Goal: Task Accomplishment & Management: Use online tool/utility

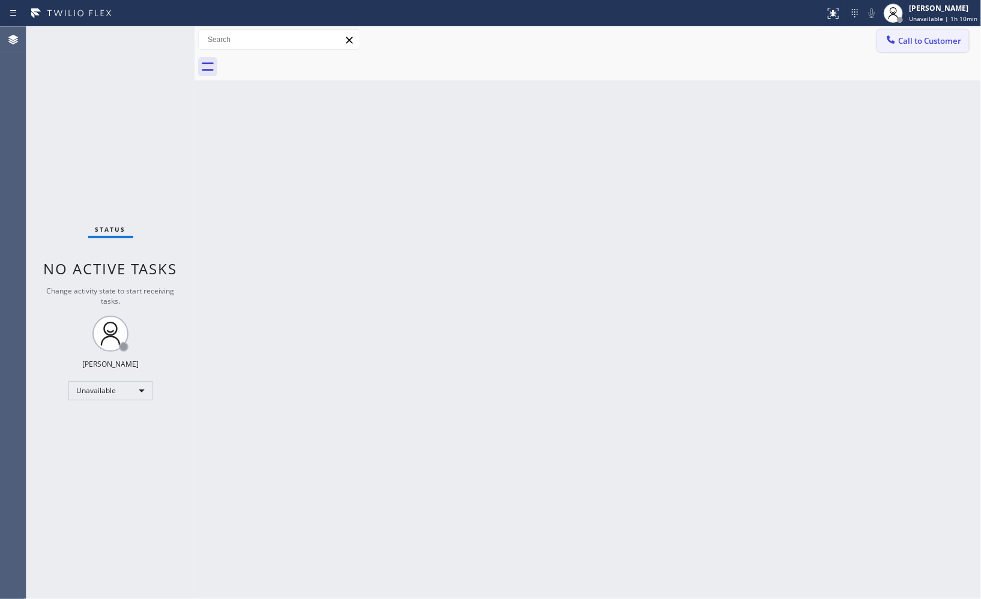
click at [941, 43] on span "Call to Customer" at bounding box center [929, 40] width 63 height 11
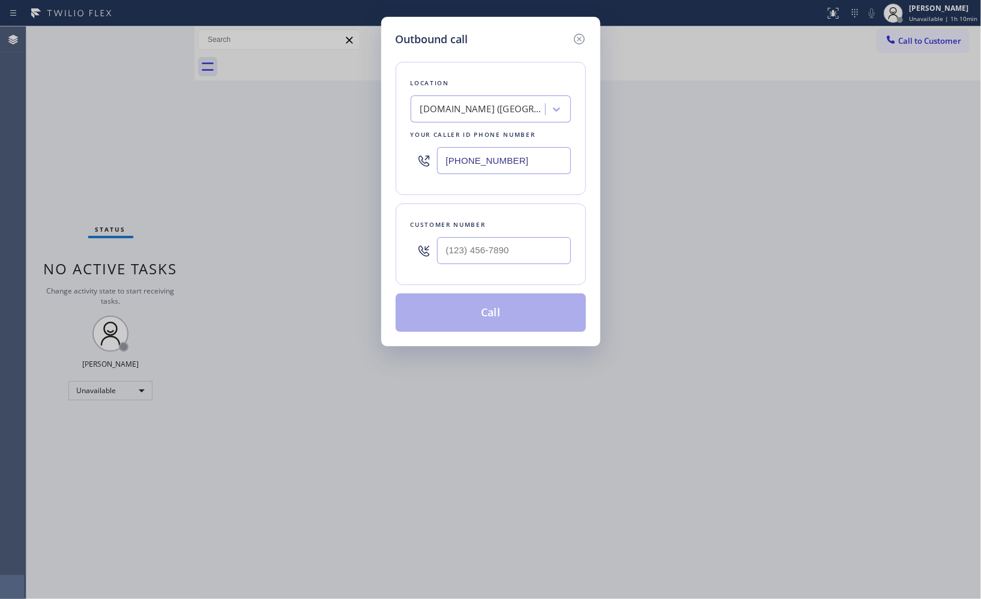
click at [461, 112] on div "[DOMAIN_NAME] ([GEOGRAPHIC_DATA], Google Ads)" at bounding box center [483, 110] width 126 height 14
type input "5 star appliance repair"
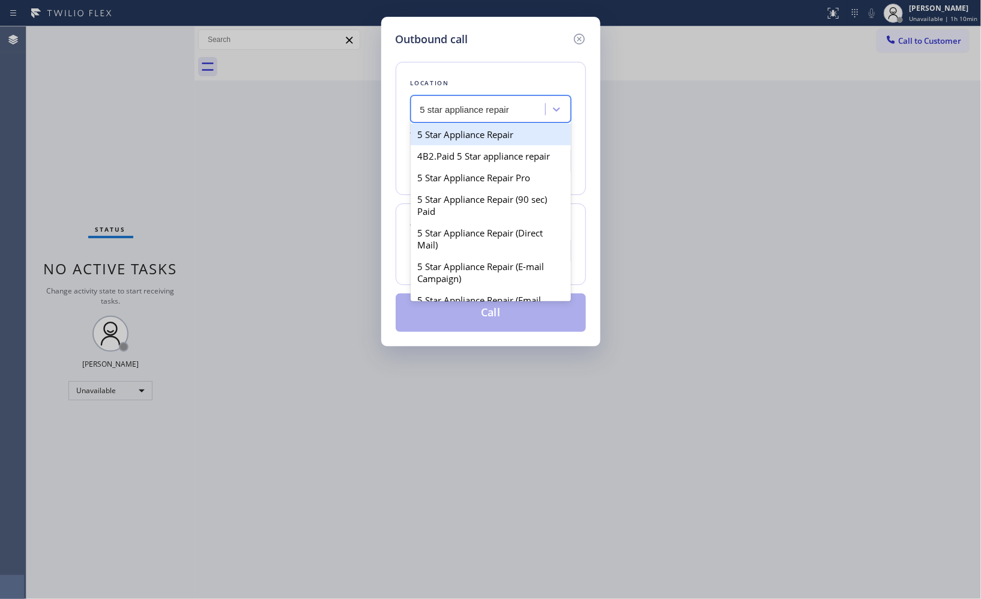
click at [454, 142] on div "5 Star Appliance Repair" at bounding box center [491, 135] width 160 height 22
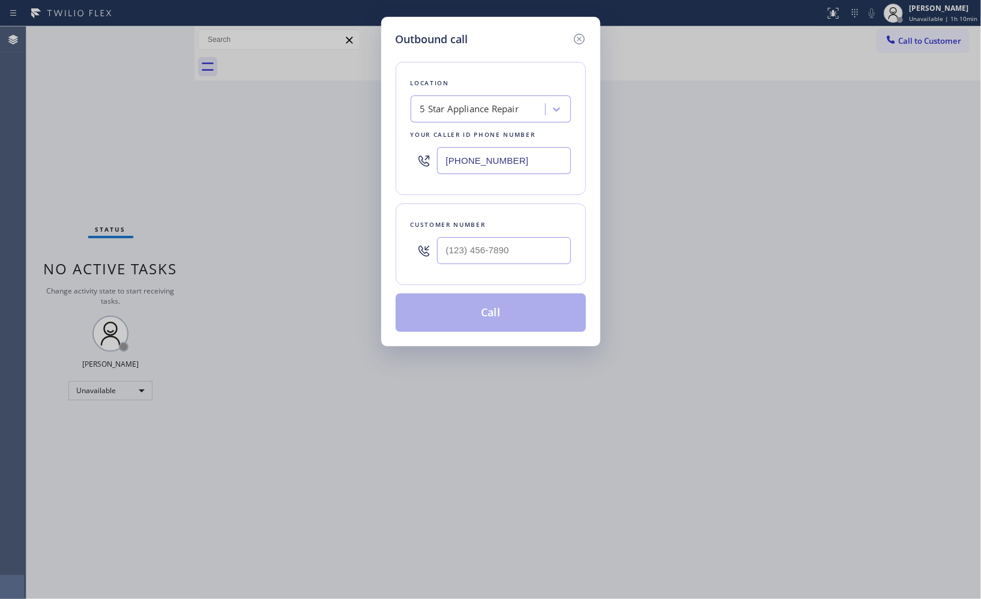
click at [471, 161] on input "[PHONE_NUMBER]" at bounding box center [504, 160] width 134 height 27
drag, startPoint x: 513, startPoint y: 158, endPoint x: 427, endPoint y: 155, distance: 85.9
click at [427, 155] on div "[PHONE_NUMBER]" at bounding box center [491, 160] width 160 height 39
click at [578, 43] on icon at bounding box center [578, 39] width 11 height 11
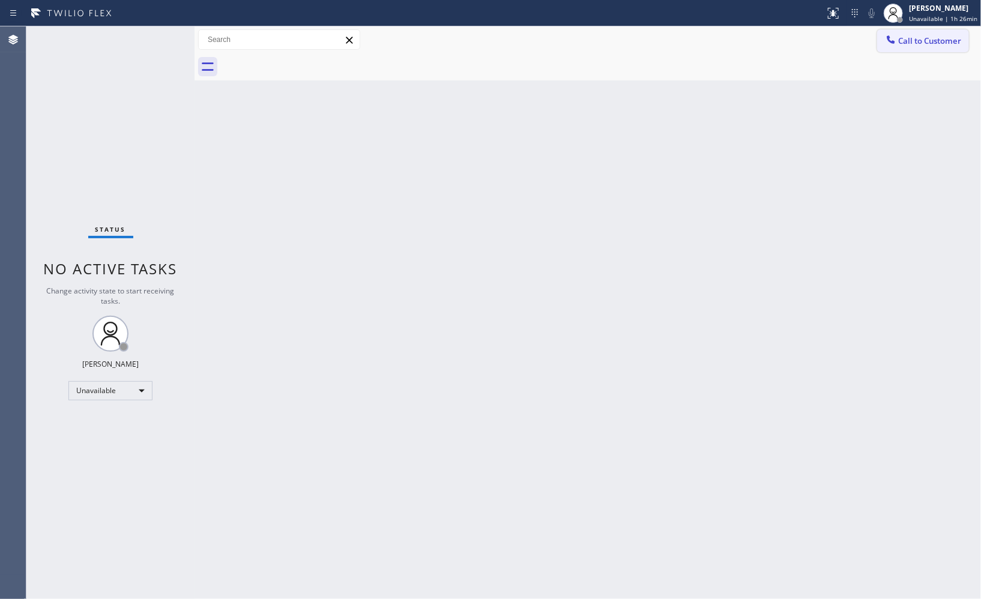
click at [919, 38] on span "Call to Customer" at bounding box center [929, 40] width 63 height 11
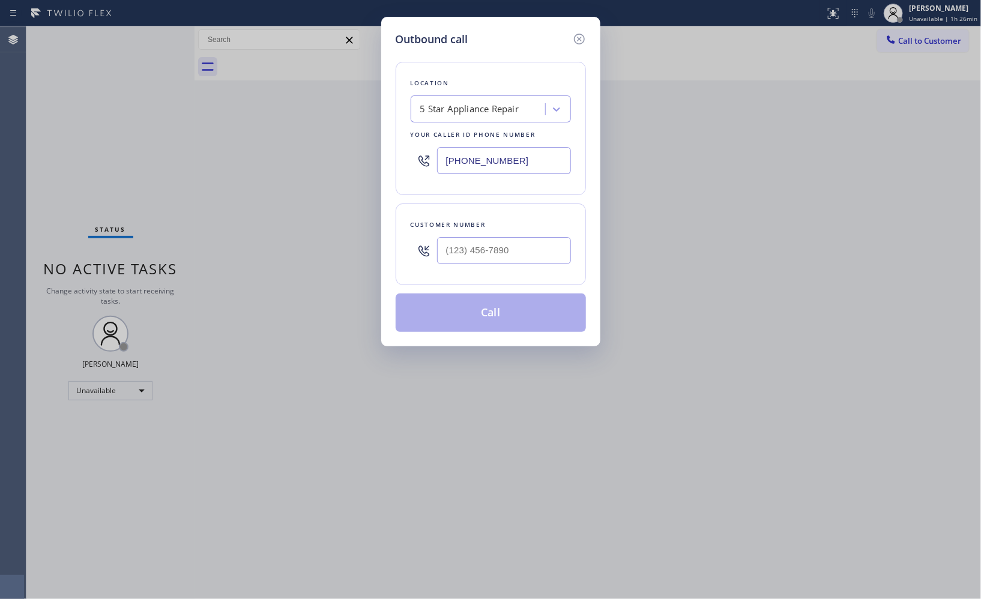
drag, startPoint x: 560, startPoint y: 159, endPoint x: 277, endPoint y: 2, distance: 322.8
click at [329, 85] on div "Outbound call Location 5 Star Appliance Repair Your caller id phone number [PHO…" at bounding box center [490, 299] width 981 height 599
paste input "18) 275-5834"
type input "[PHONE_NUMBER]"
drag, startPoint x: 489, startPoint y: 232, endPoint x: 438, endPoint y: 231, distance: 51.0
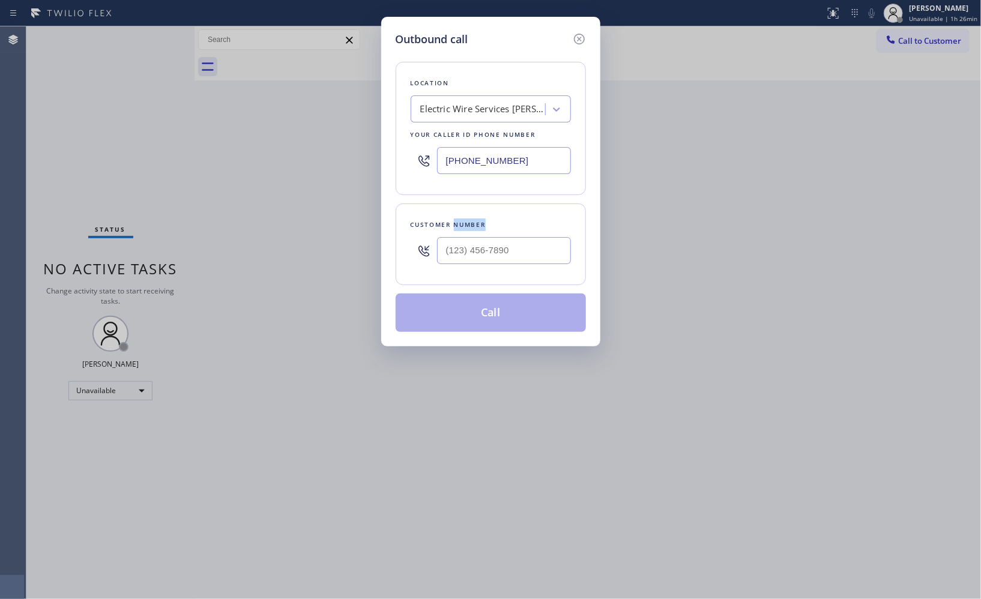
click at [448, 231] on div "Customer number" at bounding box center [491, 245] width 190 height 82
drag, startPoint x: 525, startPoint y: 249, endPoint x: 405, endPoint y: 232, distance: 121.2
click at [430, 249] on div "(___) ___-____" at bounding box center [491, 250] width 160 height 39
paste input "571) 623-7790"
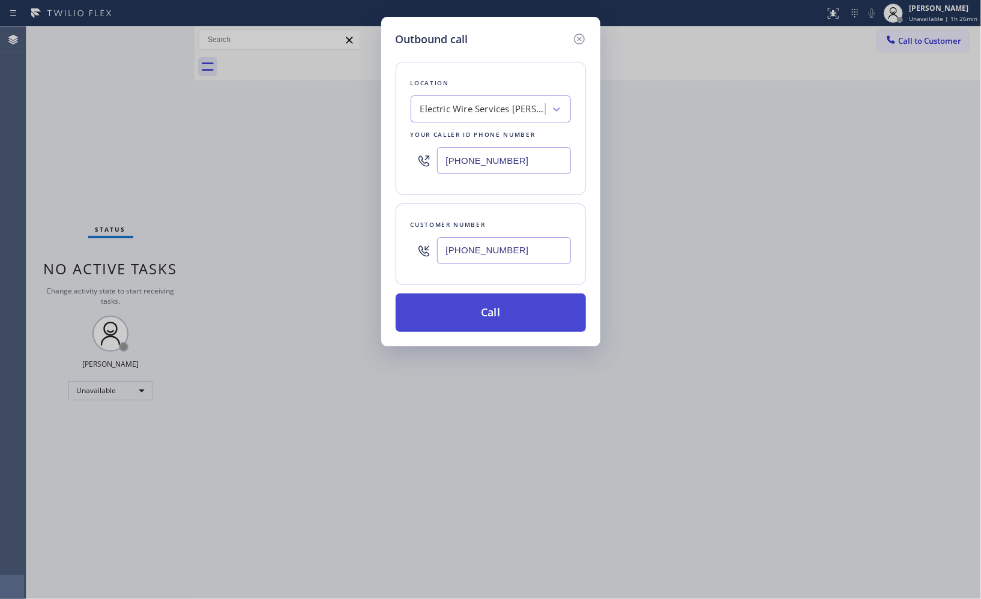
type input "[PHONE_NUMBER]"
click at [487, 316] on button "Call" at bounding box center [491, 313] width 190 height 38
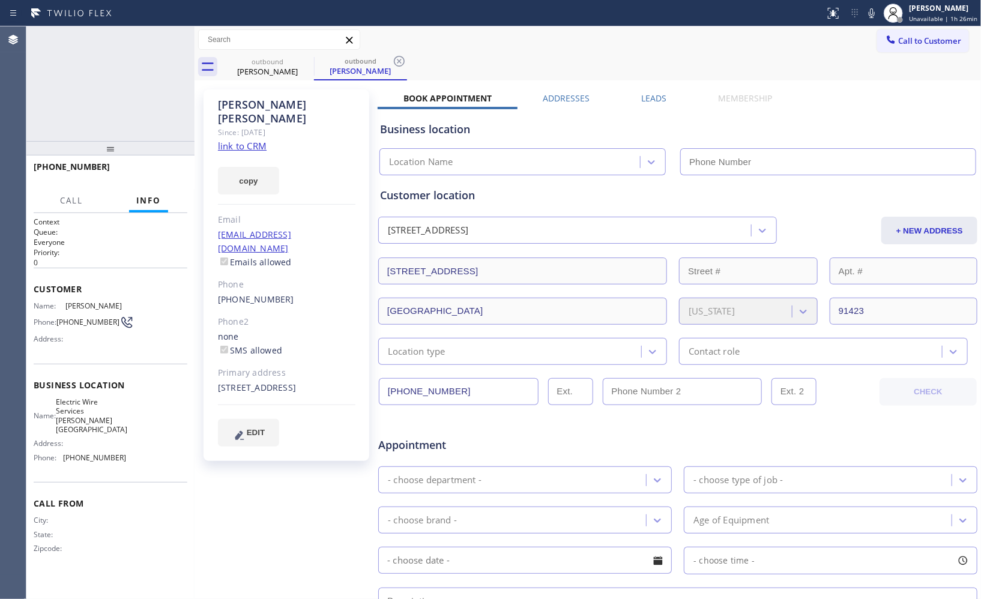
type input "[PHONE_NUMBER]"
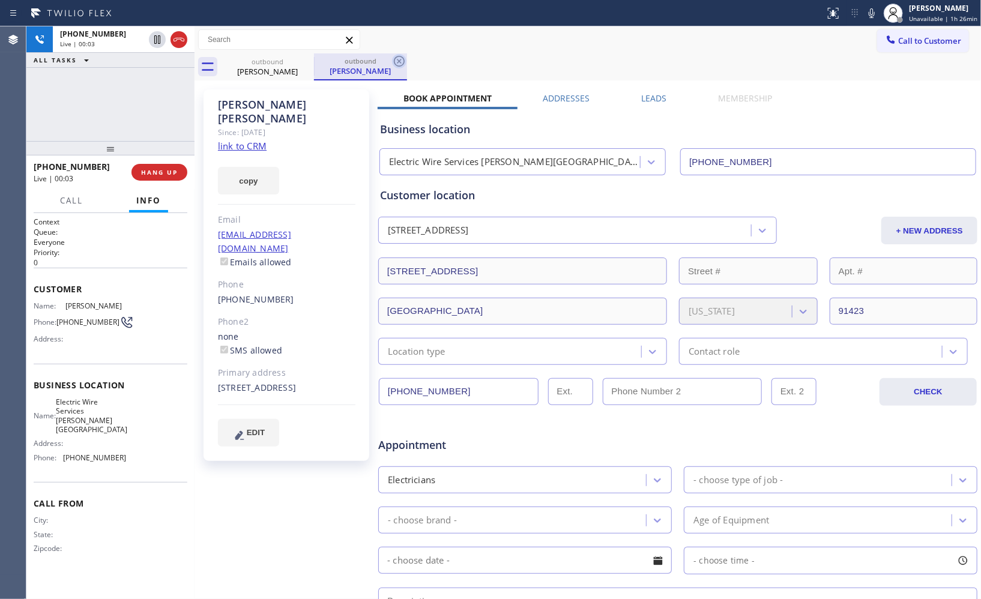
click at [394, 61] on icon at bounding box center [399, 61] width 11 height 11
click at [500, 43] on div "Call to Customer Outbound call Location Electric Wire Services [PERSON_NAME][GE…" at bounding box center [588, 39] width 787 height 21
click at [527, 63] on div "outbound [PERSON_NAME]" at bounding box center [601, 66] width 760 height 27
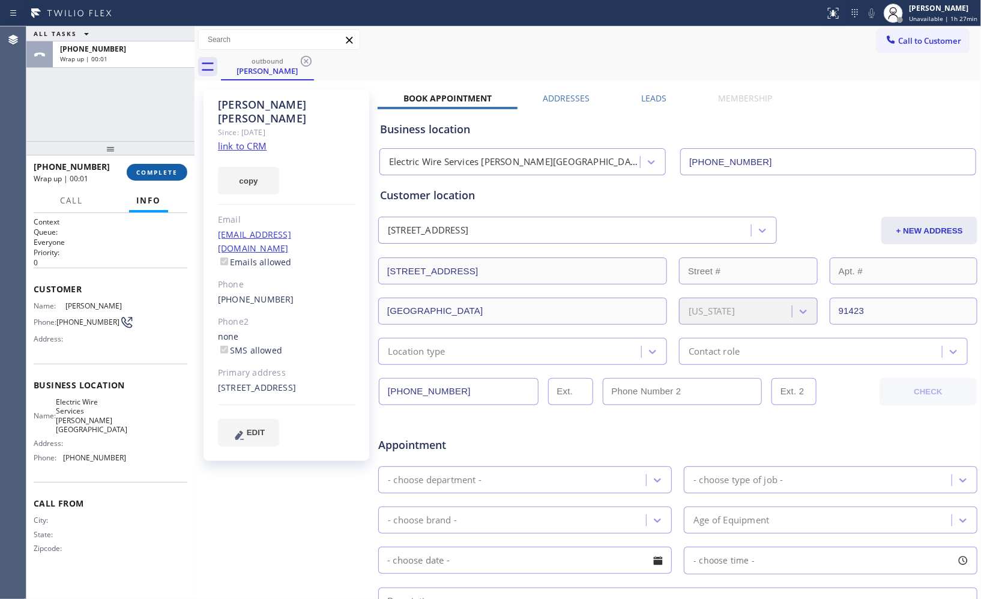
click at [165, 169] on span "COMPLETE" at bounding box center [156, 172] width 41 height 8
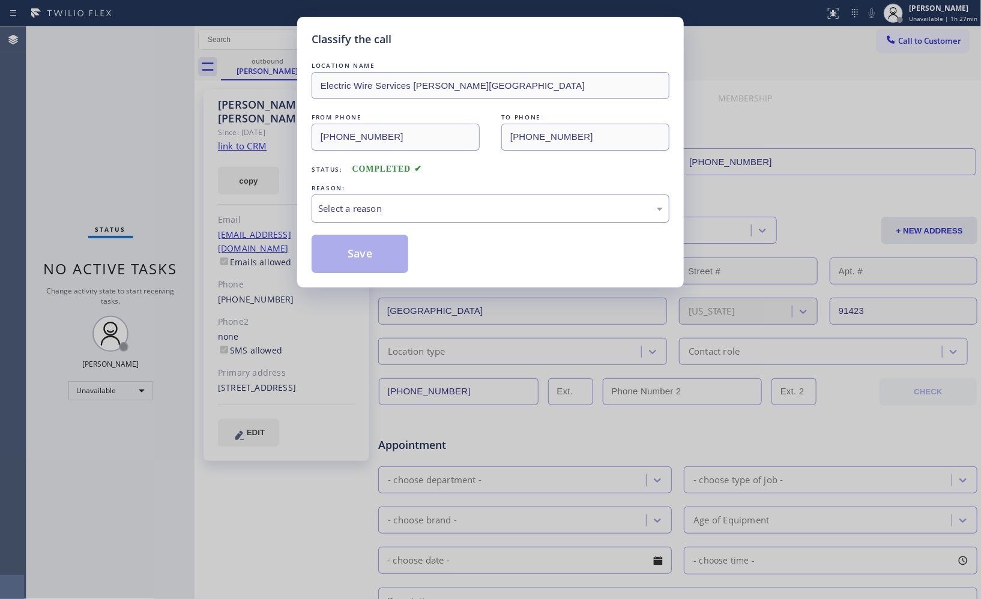
click at [165, 176] on div "Classify the call LOCATION NAME Electric Wire Services [PERSON_NAME][GEOGRAPHIC…" at bounding box center [490, 299] width 981 height 599
click at [449, 212] on div "Select a reason" at bounding box center [490, 209] width 345 height 14
click at [397, 247] on button "Save" at bounding box center [360, 254] width 97 height 38
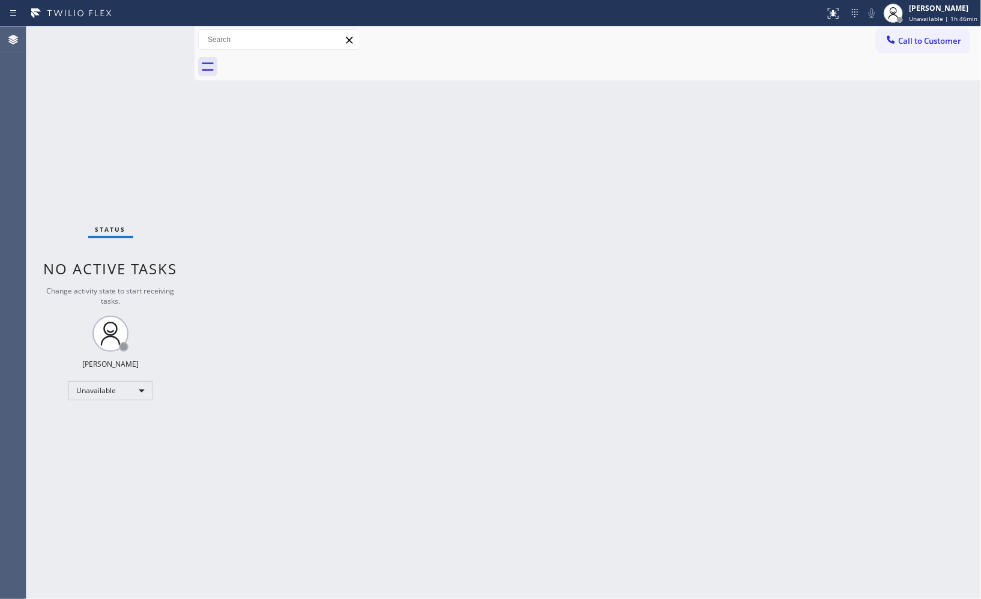
click at [668, 241] on div "Back to Dashboard Change Sender ID Customers Technicians Select a contact Outbo…" at bounding box center [588, 312] width 787 height 573
drag, startPoint x: 758, startPoint y: 299, endPoint x: 722, endPoint y: 282, distance: 39.2
click at [758, 299] on div "Back to Dashboard Change Sender ID Customers Technicians Select a contact Outbo…" at bounding box center [588, 312] width 787 height 573
click at [535, 171] on div "Back to Dashboard Change Sender ID Customers Technicians Select a contact Outbo…" at bounding box center [588, 312] width 787 height 573
click at [943, 13] on div "[PERSON_NAME]" at bounding box center [943, 8] width 68 height 10
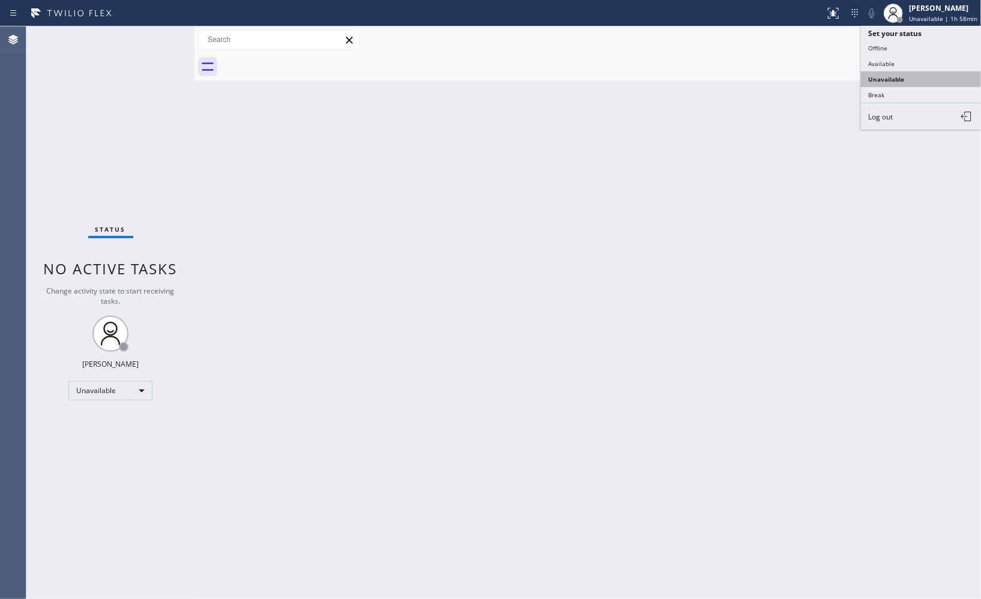
click at [893, 77] on button "Unavailable" at bounding box center [921, 79] width 120 height 16
click at [239, 550] on div "Back to Dashboard Change Sender ID Customers Technicians Select a contact Outbo…" at bounding box center [588, 312] width 787 height 573
